Goal: Feedback & Contribution: Leave review/rating

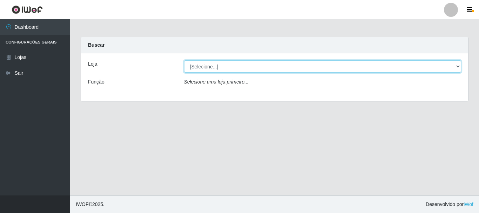
drag, startPoint x: 458, startPoint y: 66, endPoint x: 439, endPoint y: 71, distance: 20.0
click at [458, 66] on select "[Selecione...] Super Vilton" at bounding box center [323, 66] width 278 height 12
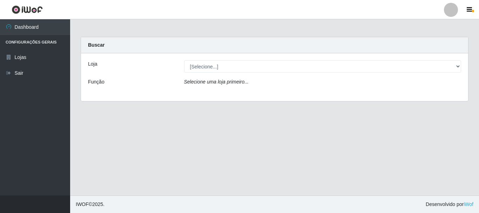
click at [382, 94] on div "Loja [Selecione...] Super Vilton Função Selecione uma loja primeiro..." at bounding box center [274, 77] width 387 height 48
click at [463, 66] on div "[Selecione...] Super Vilton" at bounding box center [323, 66] width 288 height 12
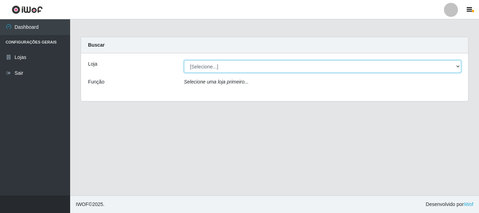
click at [459, 66] on select "[Selecione...] Super Vilton" at bounding box center [323, 66] width 278 height 12
select select "379"
click at [184, 60] on select "[Selecione...] Super Vilton" at bounding box center [323, 66] width 278 height 12
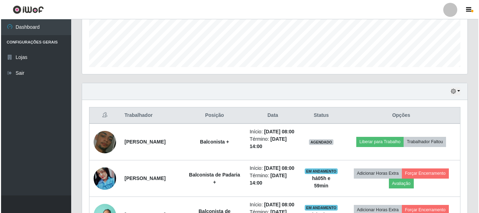
scroll to position [246, 0]
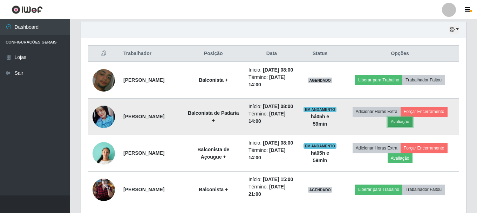
click at [407, 127] on button "Avaliação" at bounding box center [400, 122] width 25 height 10
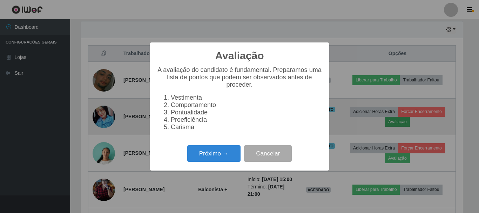
scroll to position [146, 382]
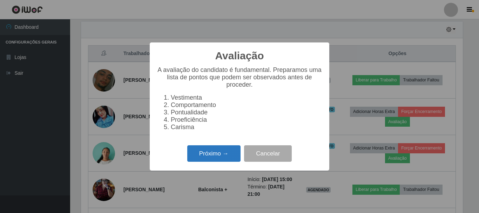
click at [213, 152] on button "Próximo →" at bounding box center [213, 153] width 53 height 16
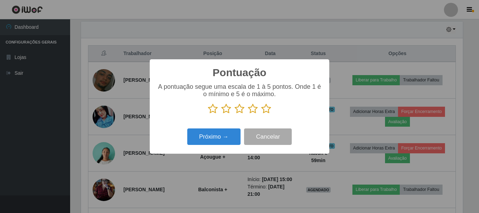
scroll to position [350696, 350460]
click at [266, 111] on icon at bounding box center [266, 108] width 10 height 11
click at [261, 114] on input "radio" at bounding box center [261, 114] width 0 height 0
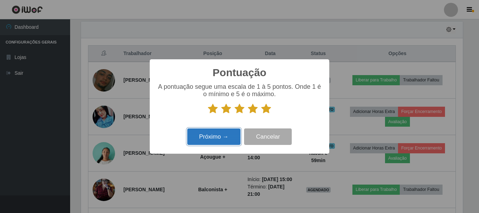
click at [227, 132] on button "Próximo →" at bounding box center [213, 136] width 53 height 16
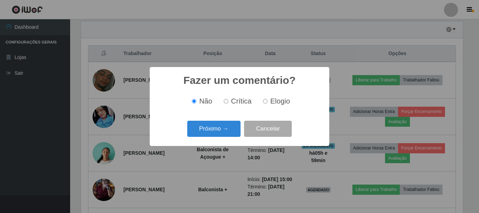
click at [227, 132] on button "Próximo →" at bounding box center [213, 129] width 53 height 16
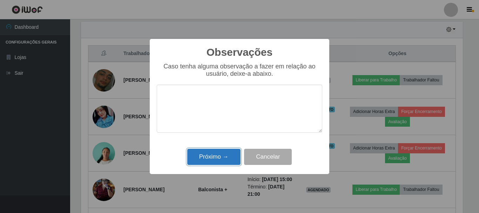
click at [217, 155] on button "Próximo →" at bounding box center [213, 157] width 53 height 16
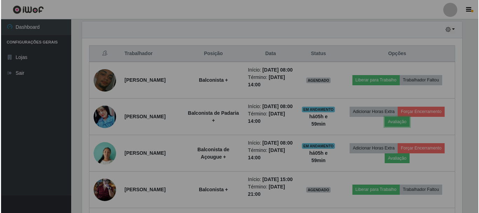
scroll to position [146, 386]
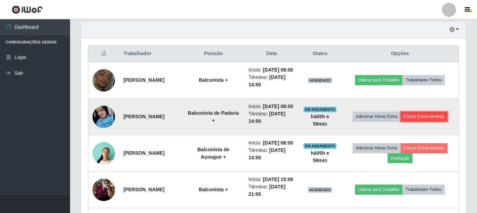
click at [430, 121] on button "Forçar Encerramento" at bounding box center [424, 117] width 47 height 10
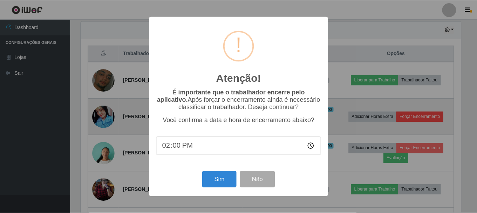
scroll to position [146, 382]
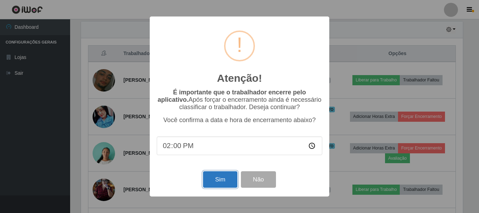
click at [220, 178] on button "Sim" at bounding box center [220, 179] width 34 height 16
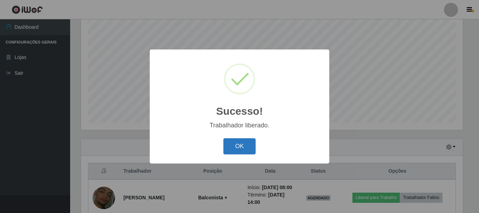
click at [238, 152] on button "OK" at bounding box center [239, 146] width 33 height 16
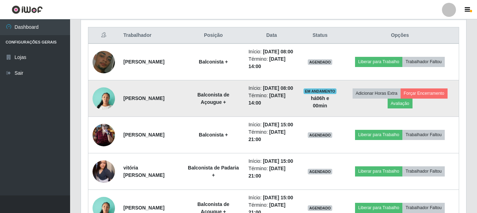
scroll to position [303, 0]
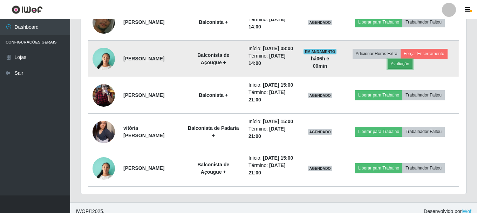
click at [404, 69] on button "Avaliação" at bounding box center [400, 64] width 25 height 10
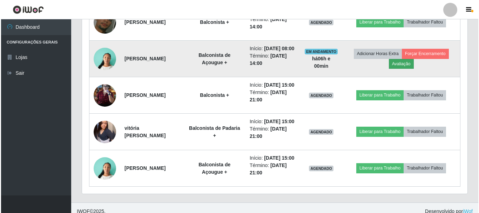
scroll to position [146, 382]
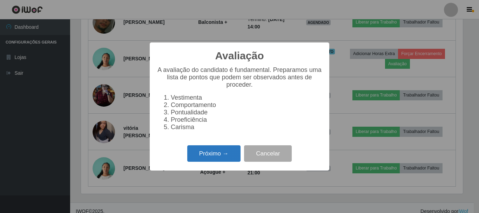
click at [209, 158] on button "Próximo →" at bounding box center [213, 153] width 53 height 16
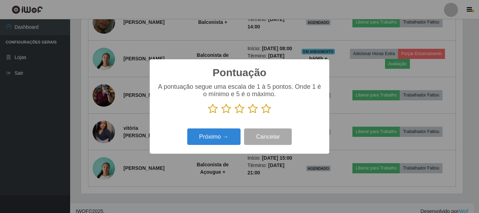
click at [265, 111] on icon at bounding box center [266, 108] width 10 height 11
click at [261, 114] on input "radio" at bounding box center [261, 114] width 0 height 0
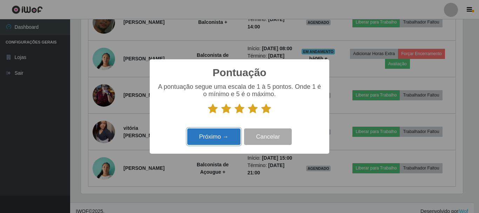
click at [223, 132] on button "Próximo →" at bounding box center [213, 136] width 53 height 16
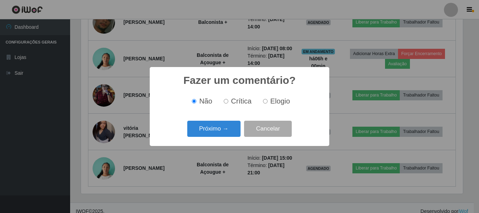
click at [223, 132] on button "Próximo →" at bounding box center [213, 129] width 53 height 16
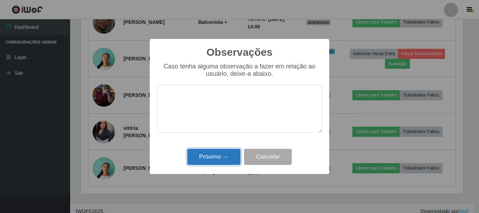
click at [214, 153] on button "Próximo →" at bounding box center [213, 157] width 53 height 16
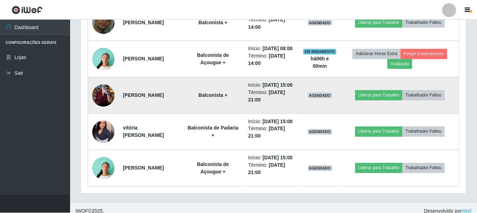
scroll to position [146, 386]
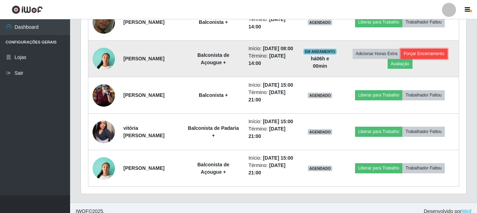
click at [419, 59] on button "Forçar Encerramento" at bounding box center [424, 54] width 47 height 10
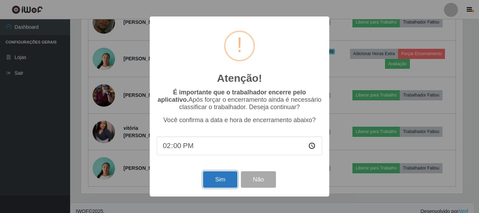
click at [223, 178] on button "Sim" at bounding box center [220, 179] width 34 height 16
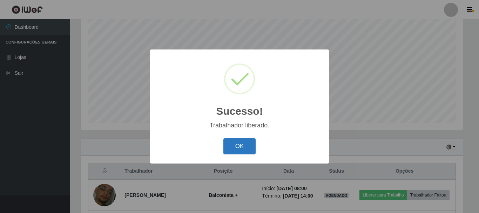
click at [239, 153] on button "OK" at bounding box center [239, 146] width 33 height 16
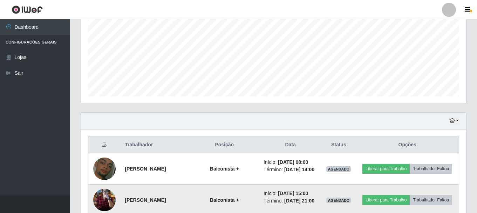
scroll to position [233, 0]
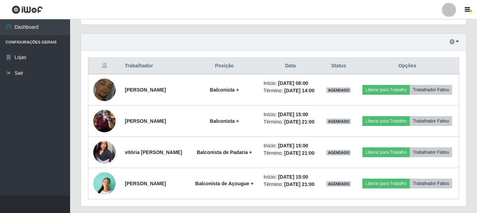
drag, startPoint x: 121, startPoint y: 103, endPoint x: 213, endPoint y: 47, distance: 107.6
click at [213, 47] on div "Hoje 1 dia 3 dias 1 Semana Não encerrados" at bounding box center [274, 42] width 386 height 17
